Goal: Information Seeking & Learning: Learn about a topic

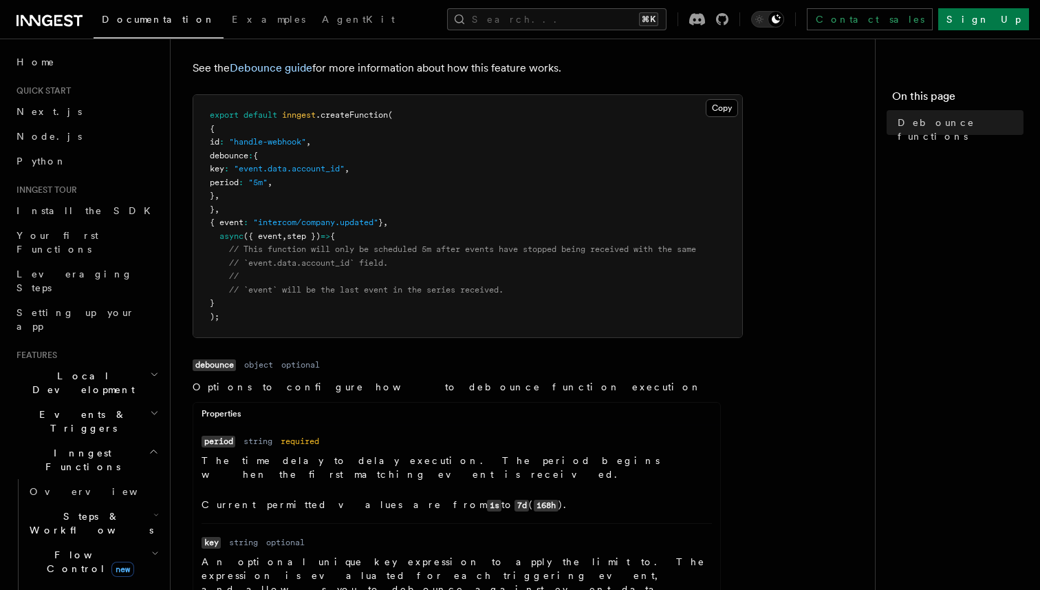
scroll to position [132, 0]
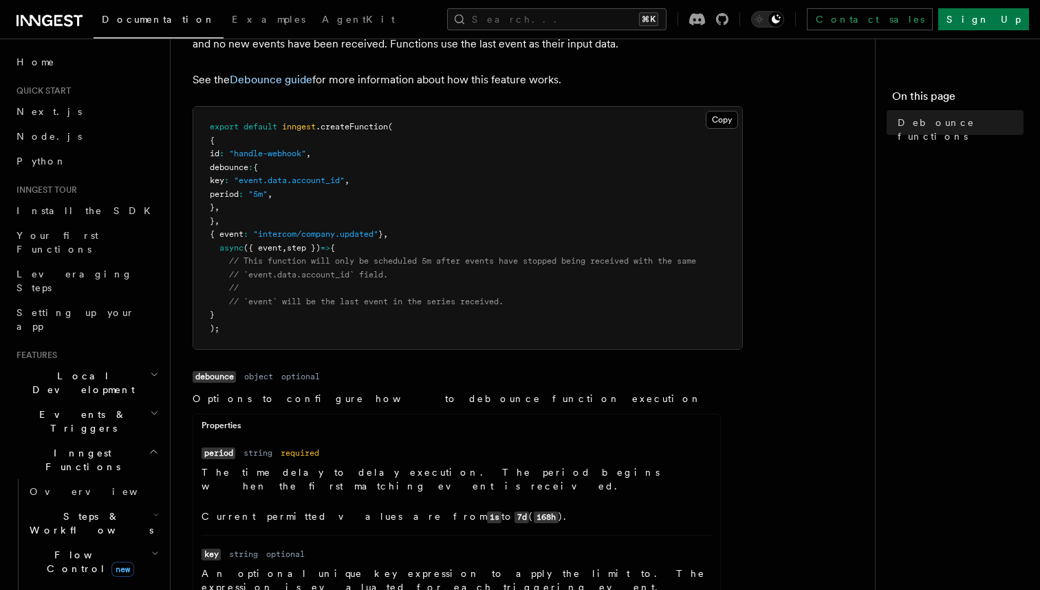
click at [784, 475] on article "References TypeScript SDK Debounce functions v3.1.0+ Debounce delays a function…" at bounding box center [529, 588] width 672 height 1320
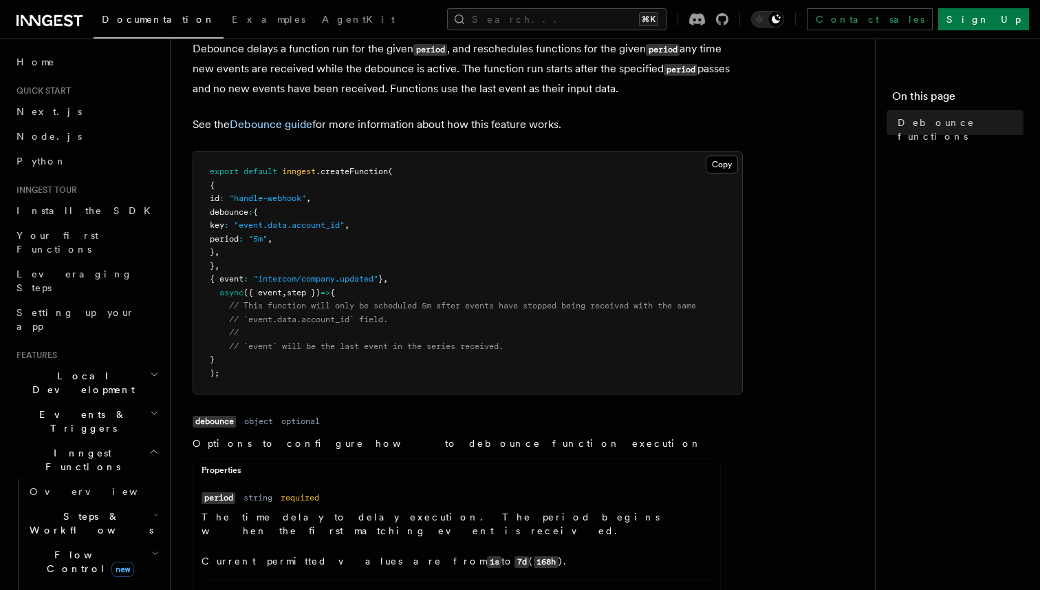
scroll to position [79, 0]
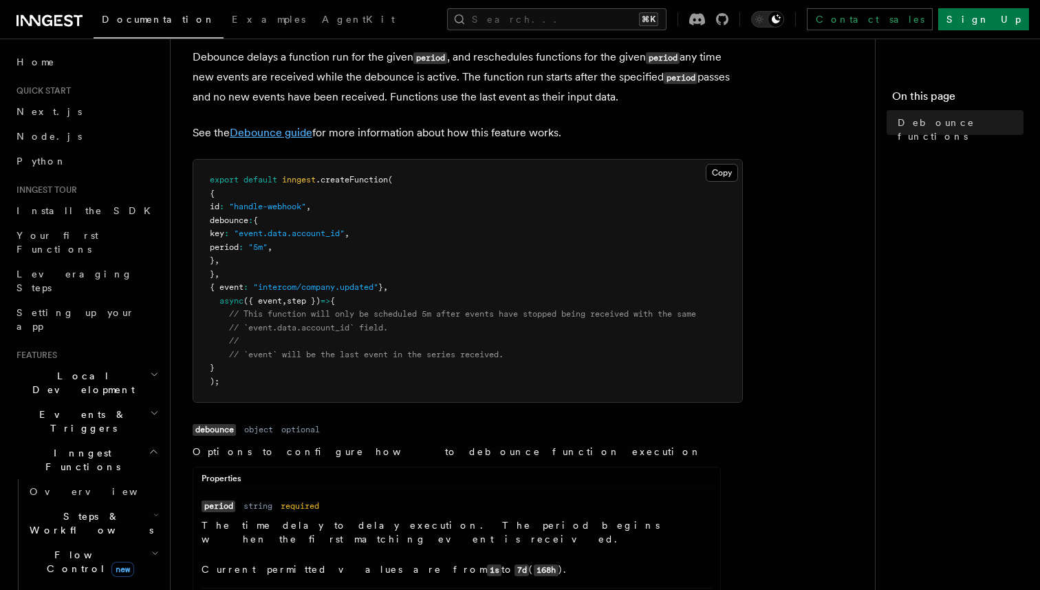
click at [292, 134] on link "Debounce guide" at bounding box center [271, 132] width 83 height 13
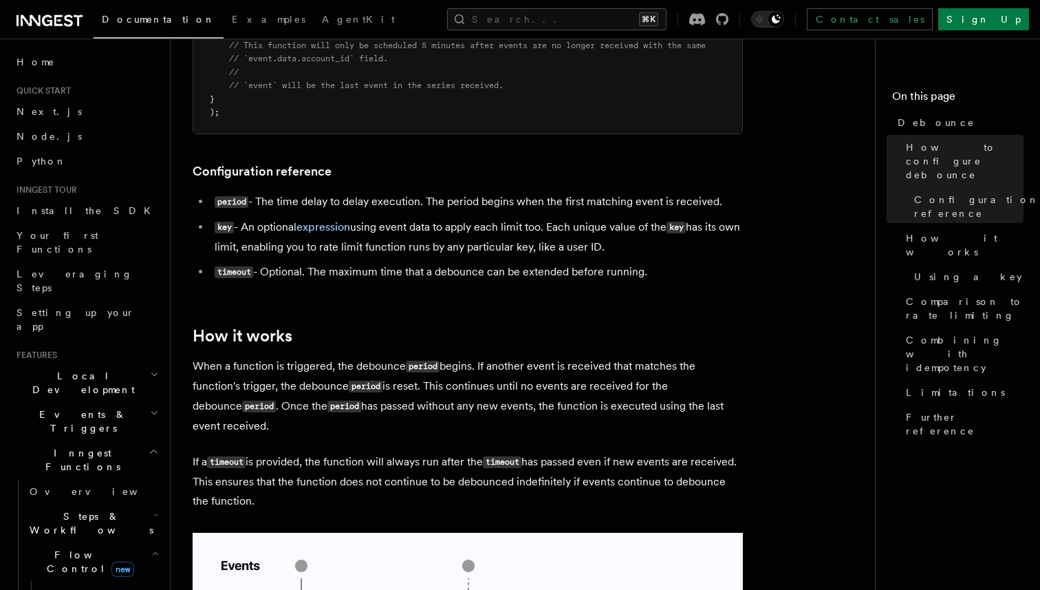
scroll to position [500, 0]
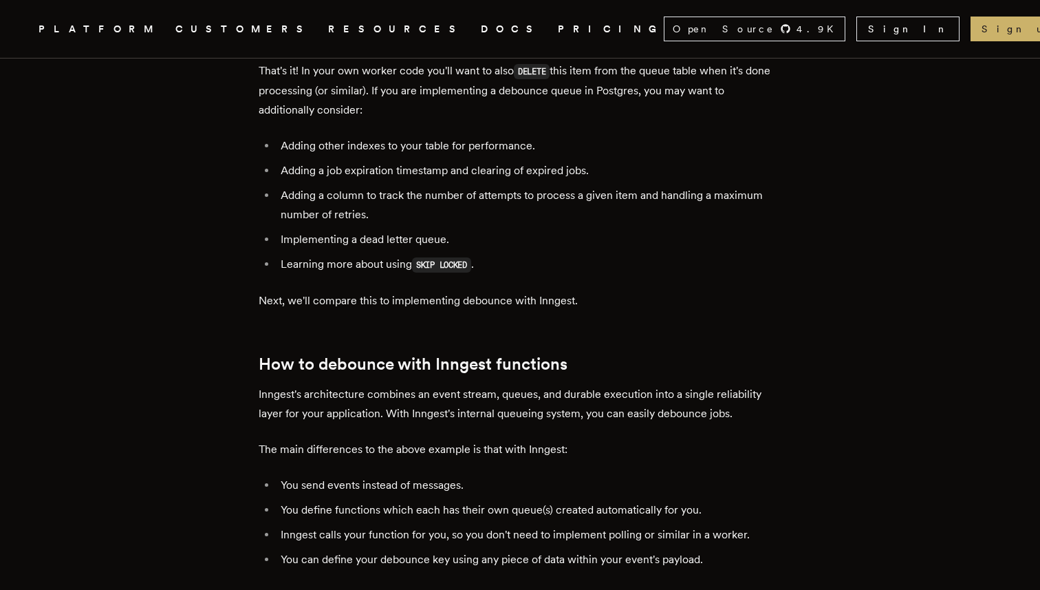
scroll to position [3298, 0]
